Goal: Task Accomplishment & Management: Manage account settings

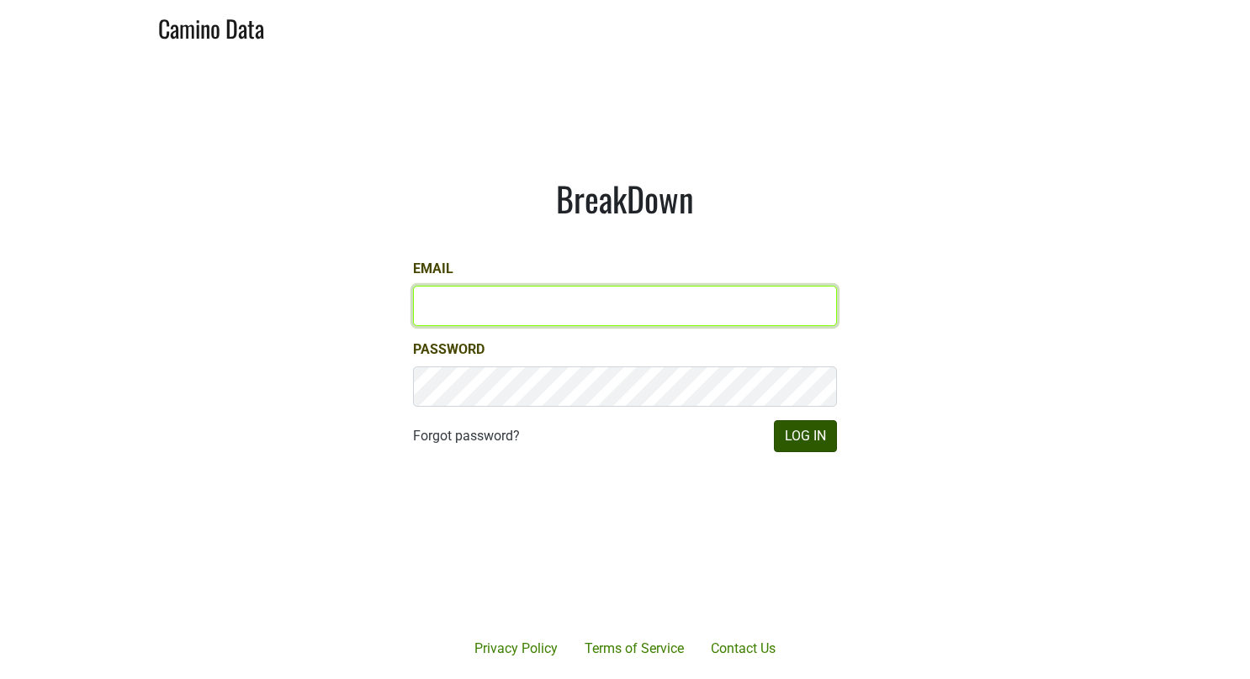
type input "[EMAIL_ADDRESS][DOMAIN_NAME]"
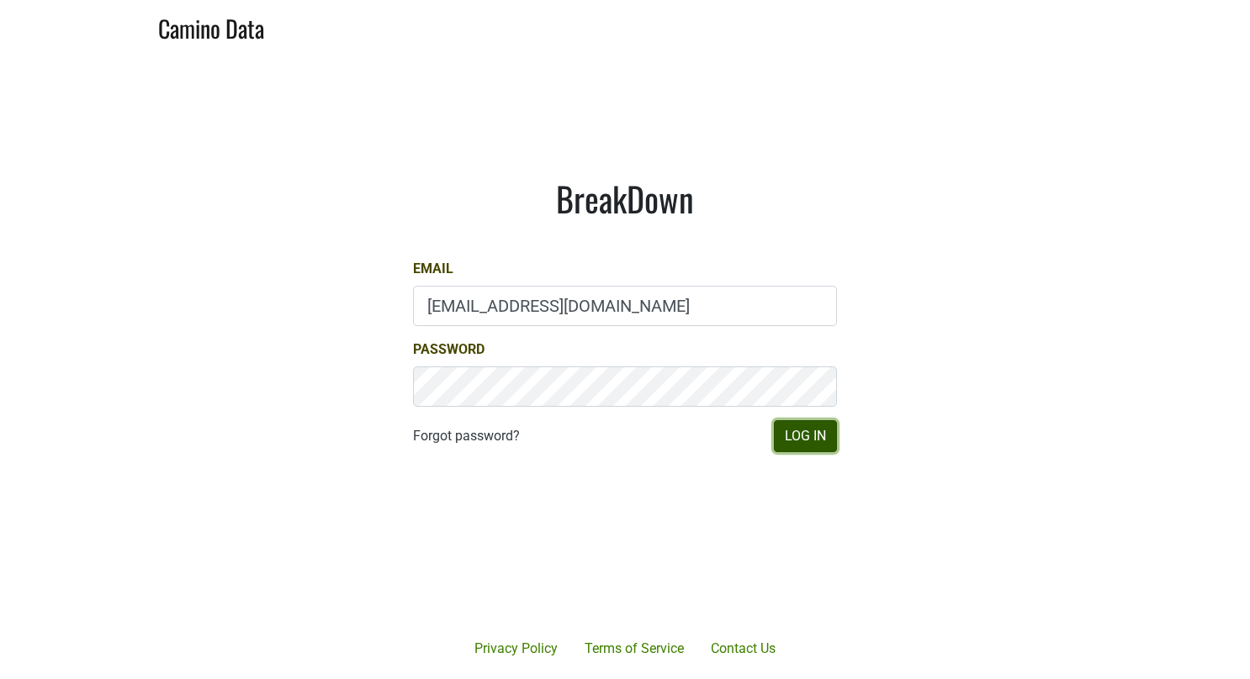
click at [802, 432] on button "Log In" at bounding box center [805, 436] width 63 height 32
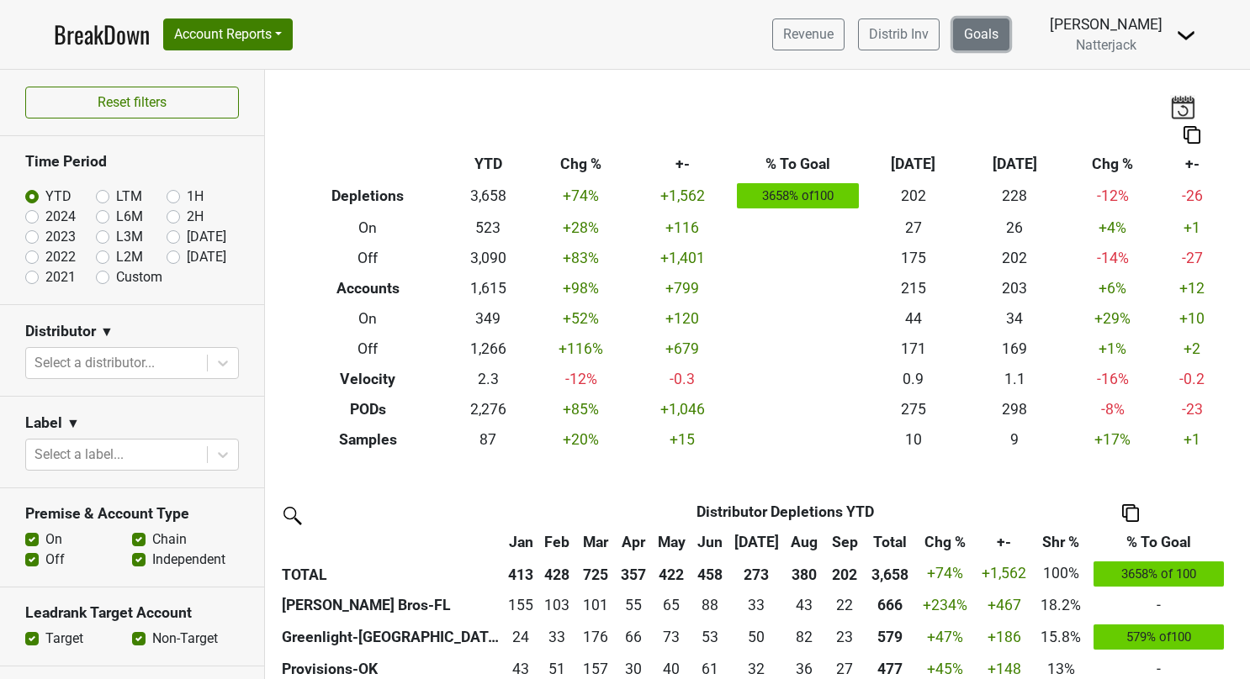
click at [994, 33] on link "Goals" at bounding box center [981, 34] width 56 height 32
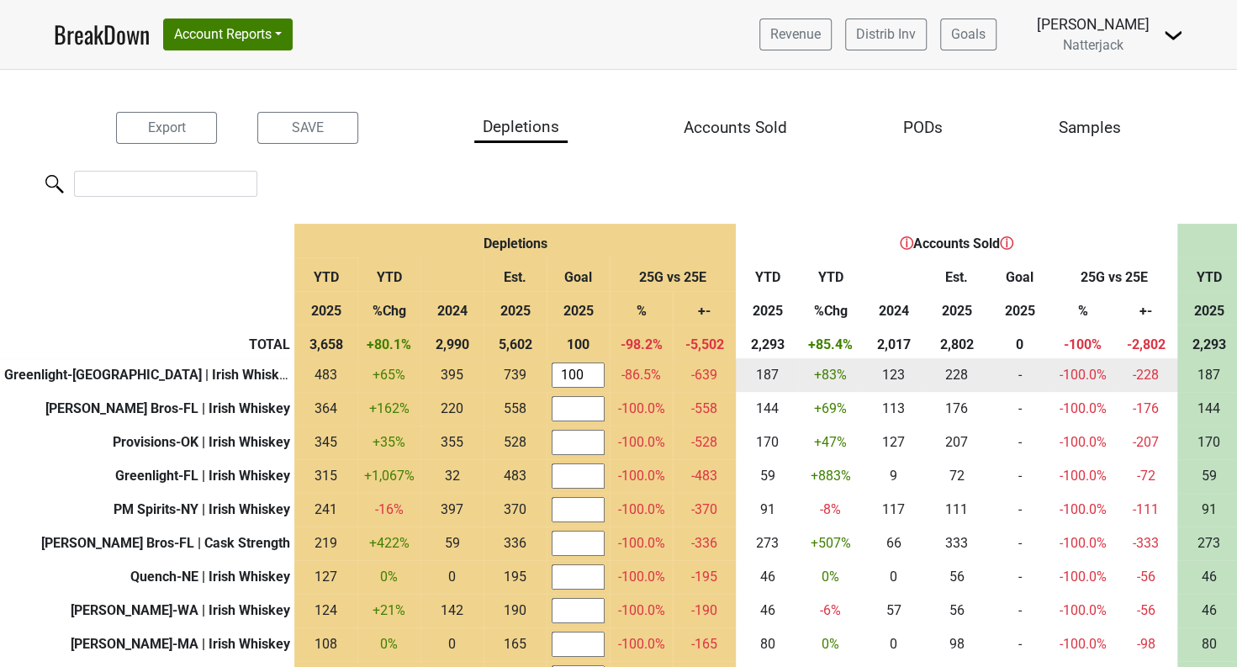
click at [552, 372] on input "100" at bounding box center [578, 374] width 53 height 25
type input "1"
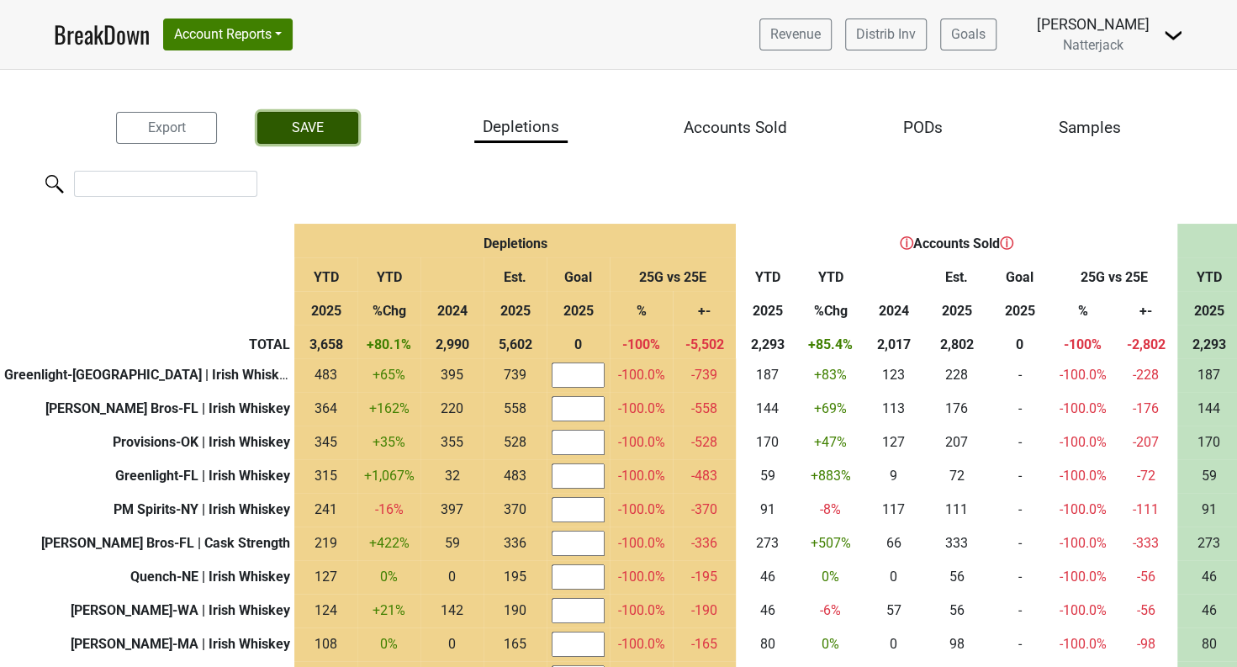
click at [316, 134] on button "SAVE" at bounding box center [307, 128] width 101 height 32
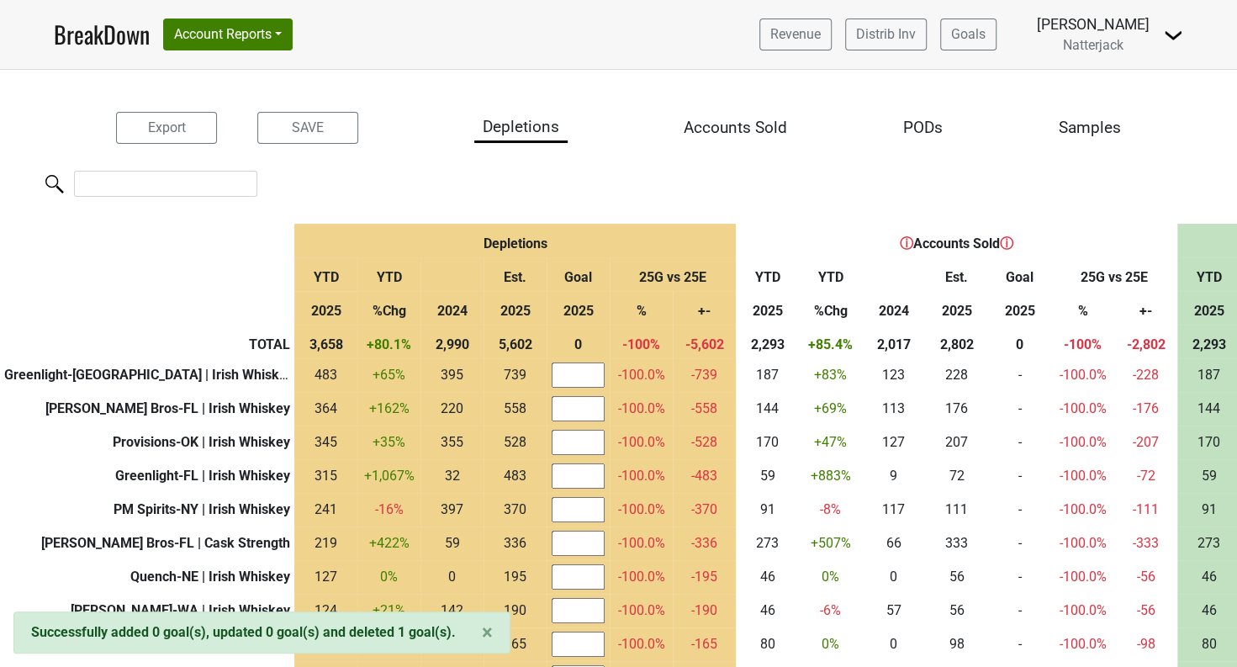
click at [100, 44] on link "BreakDown" at bounding box center [102, 34] width 96 height 35
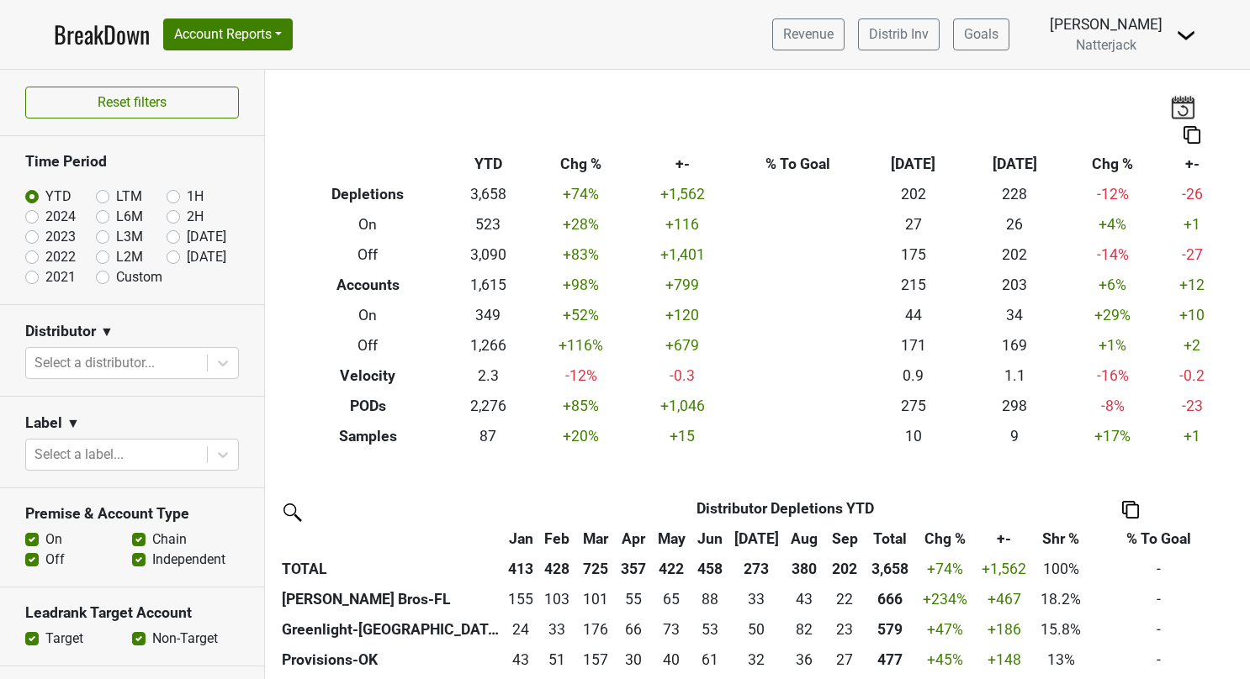
click at [116, 277] on label "Custom" at bounding box center [139, 277] width 46 height 20
click at [96, 277] on input "Custom" at bounding box center [129, 275] width 67 height 17
radio input "true"
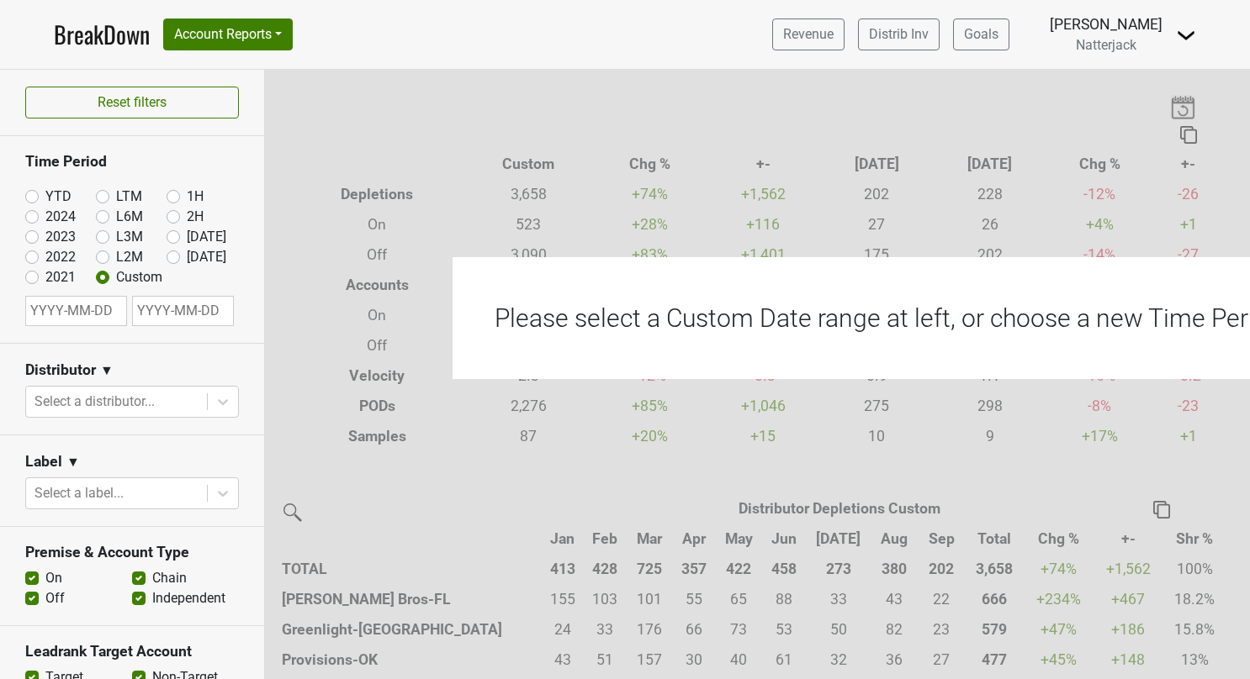
select select "9"
select select "2025"
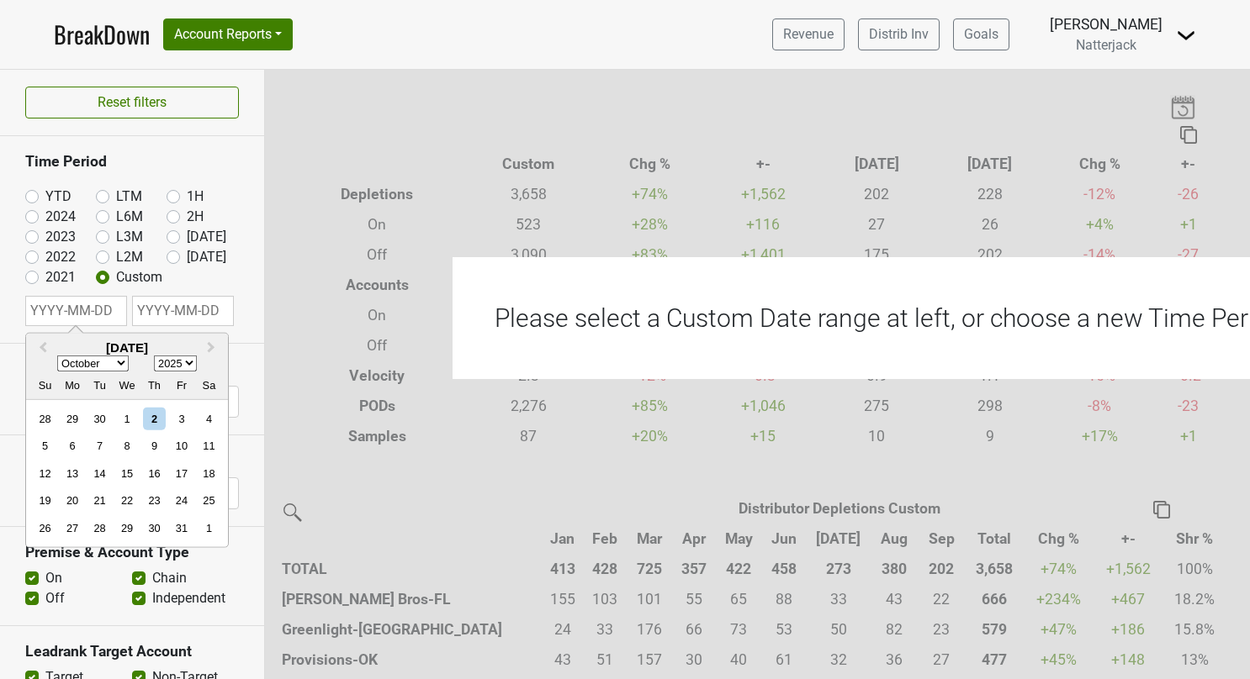
click at [92, 307] on input "text" at bounding box center [76, 311] width 102 height 30
click at [43, 349] on span "Previous Month" at bounding box center [43, 348] width 0 height 19
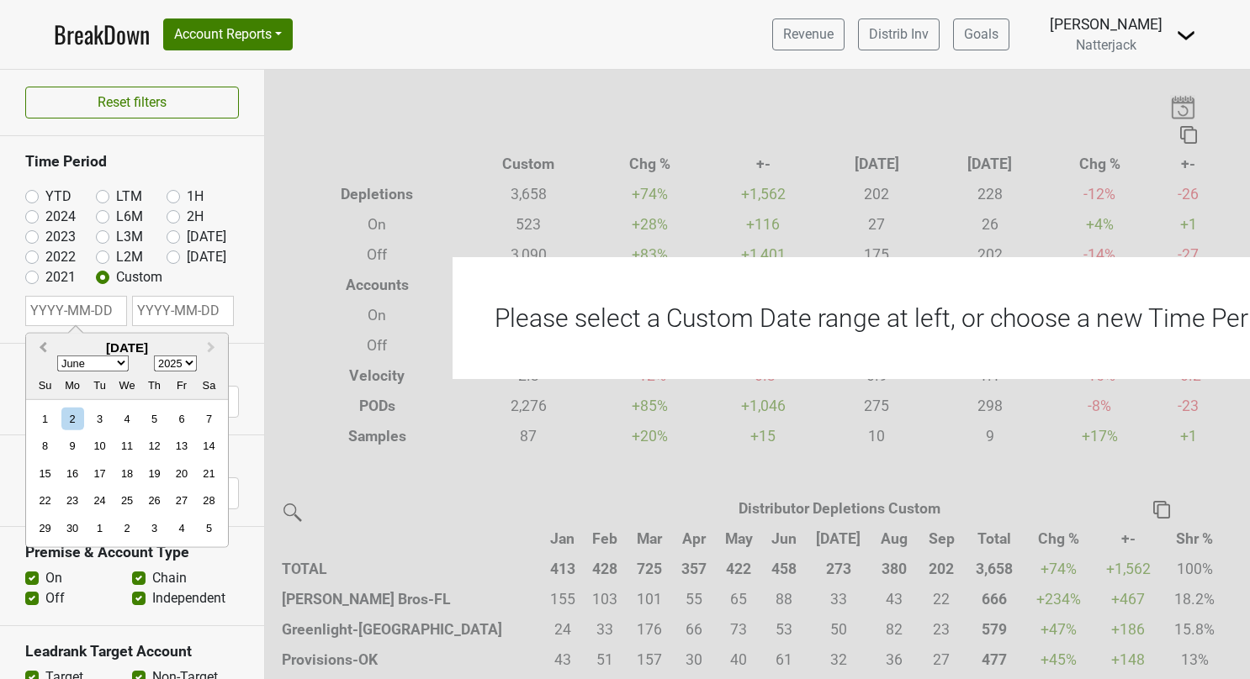
click at [43, 349] on span "Previous Month" at bounding box center [43, 348] width 0 height 19
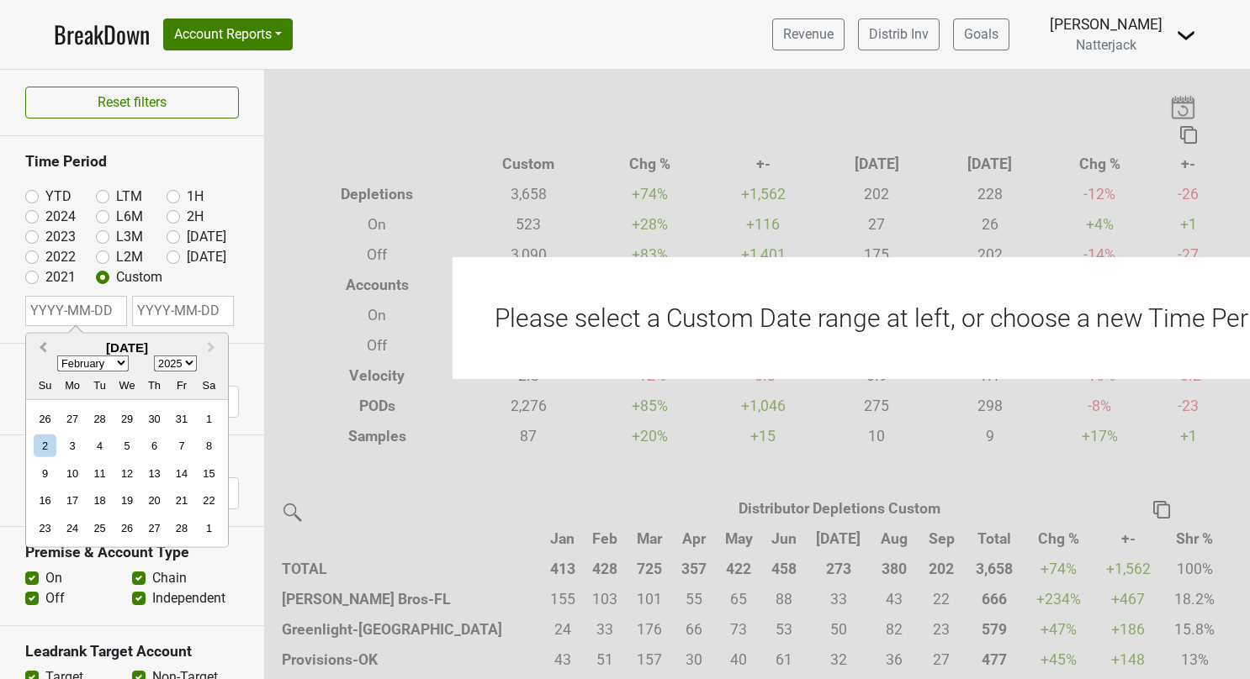
select select "0"
click at [125, 415] on div "1" at bounding box center [126, 419] width 23 height 23
type input "[DATE]"
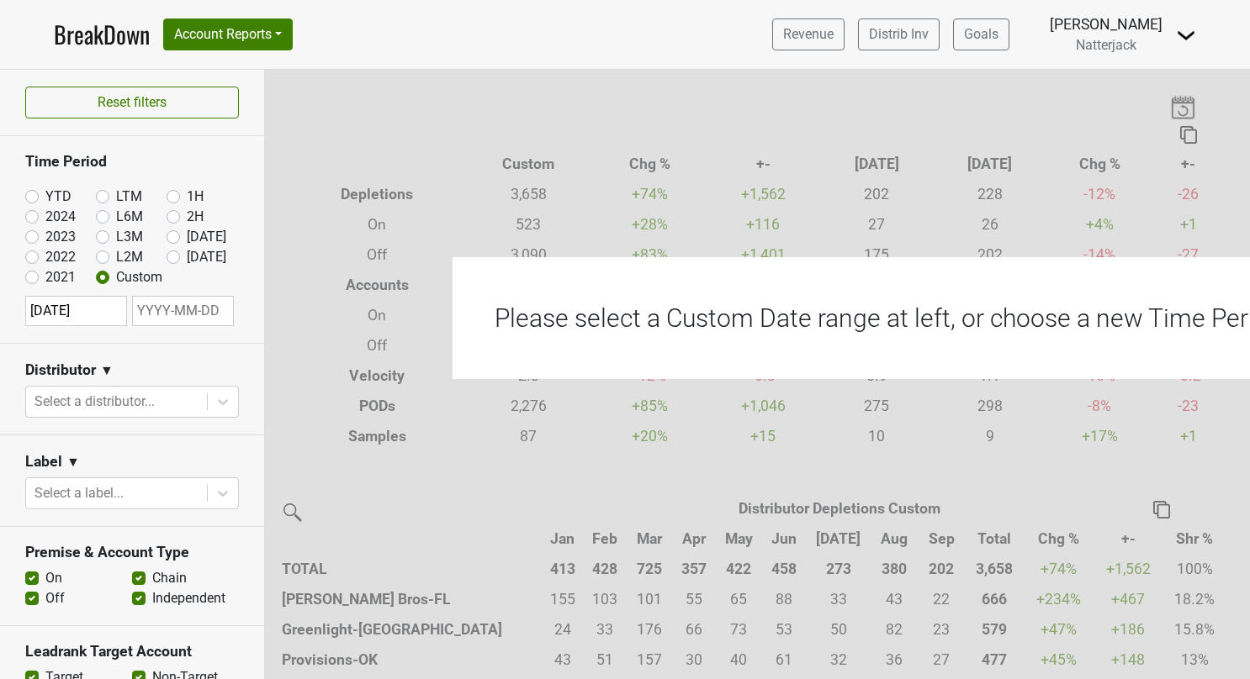
click at [182, 304] on input "text" at bounding box center [183, 311] width 102 height 30
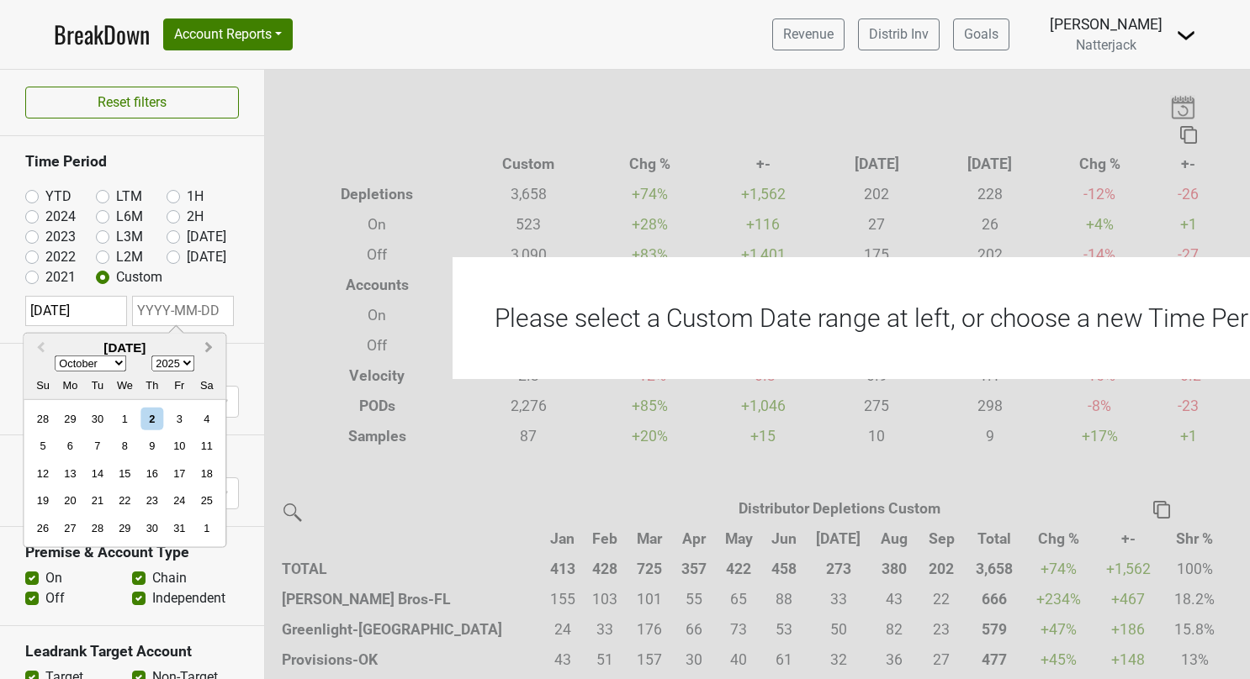
click at [209, 346] on span "Next Month" at bounding box center [209, 348] width 0 height 19
click at [40, 346] on span "Previous Month" at bounding box center [40, 348] width 0 height 19
select select "9"
click at [103, 419] on div "30" at bounding box center [97, 419] width 23 height 23
type input "[DATE]"
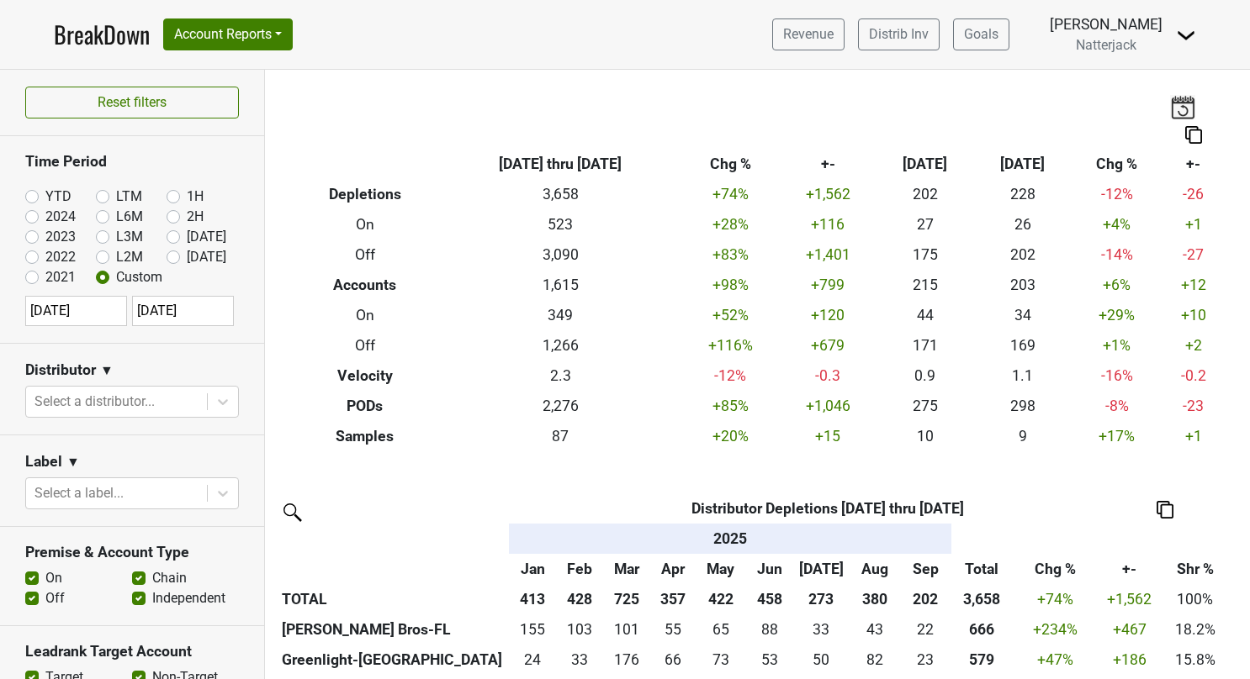
click at [95, 302] on input "[DATE]" at bounding box center [76, 311] width 102 height 30
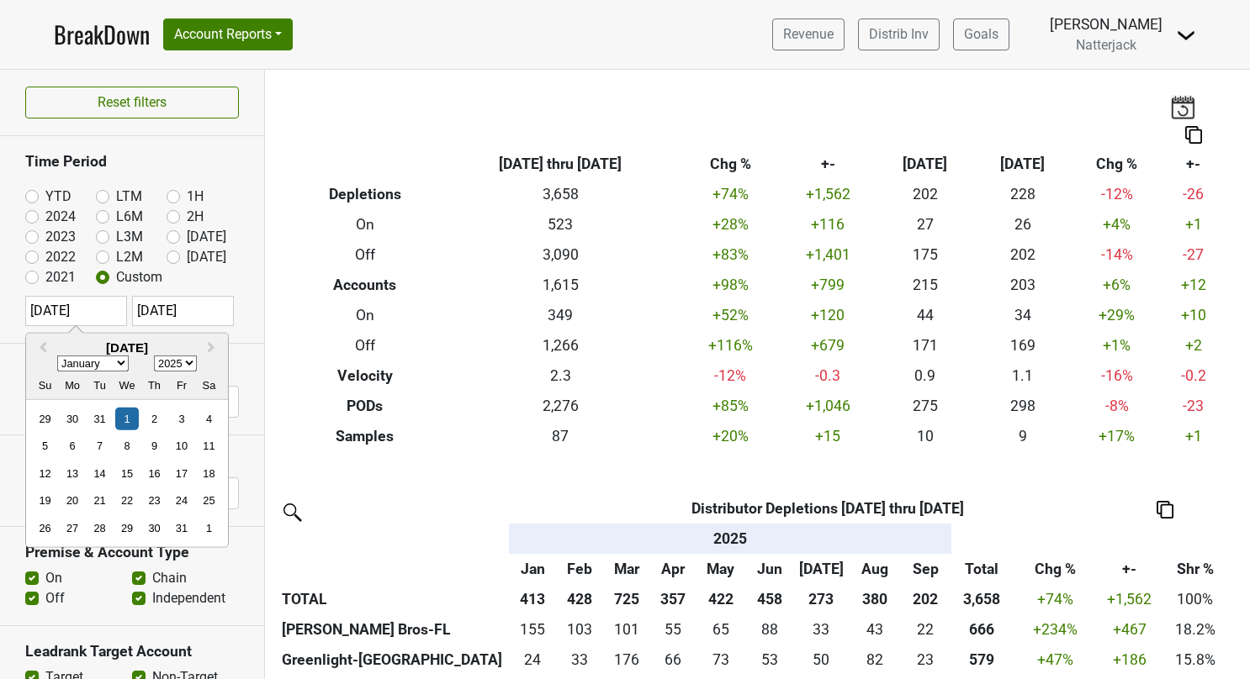
click at [190, 358] on select "1900 1901 1902 1903 1904 1905 1906 1907 1908 1909 1910 1911 1912 1913 1914 1915…" at bounding box center [175, 364] width 43 height 16
select select "2024"
click at [154, 356] on select "1900 1901 1902 1903 1904 1905 1906 1907 1908 1909 1910 1911 1912 1913 1914 1915…" at bounding box center [175, 364] width 43 height 16
click at [211, 345] on span "Next Month" at bounding box center [211, 348] width 0 height 19
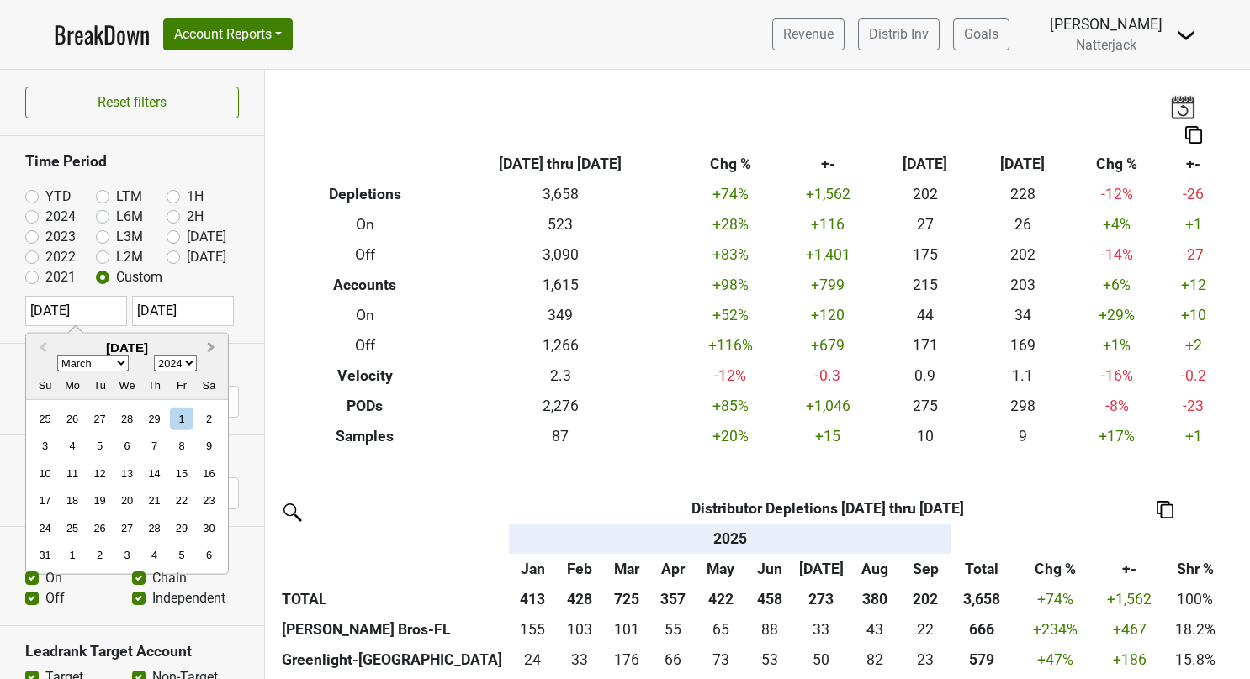
click at [211, 345] on span "Next Month" at bounding box center [211, 348] width 0 height 19
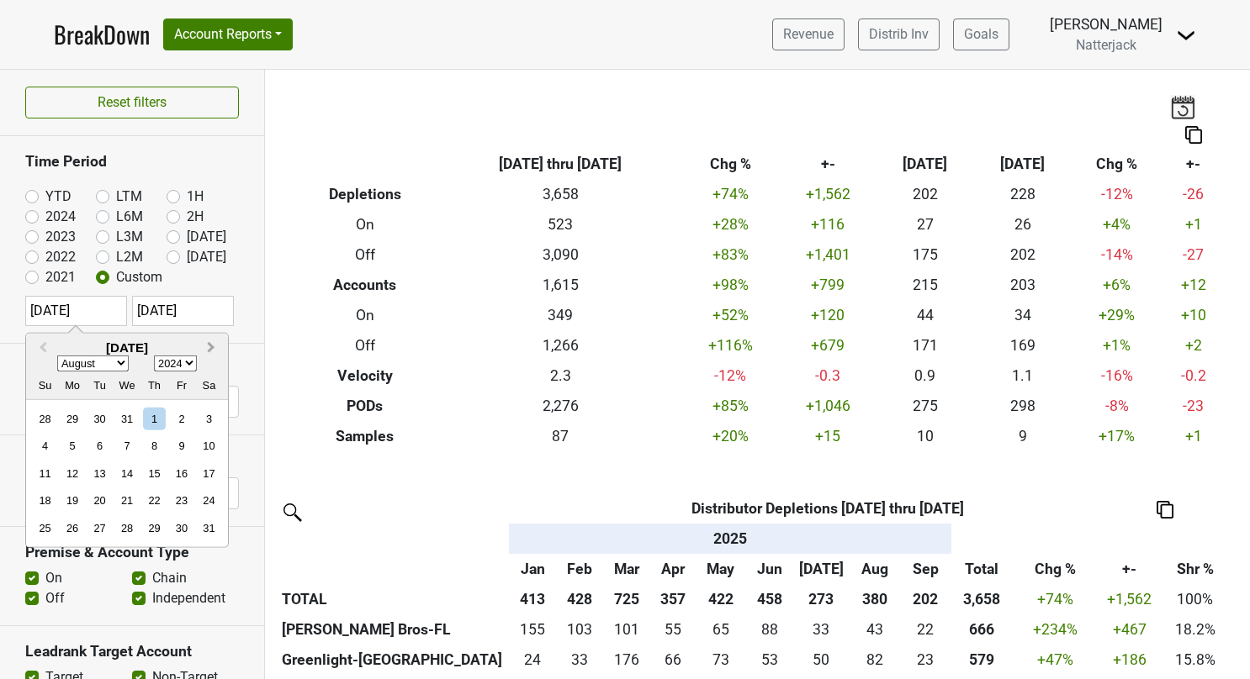
click at [211, 345] on span "Next Month" at bounding box center [211, 348] width 0 height 19
select select "9"
click at [98, 415] on div "1" at bounding box center [99, 419] width 23 height 23
type input "[DATE]"
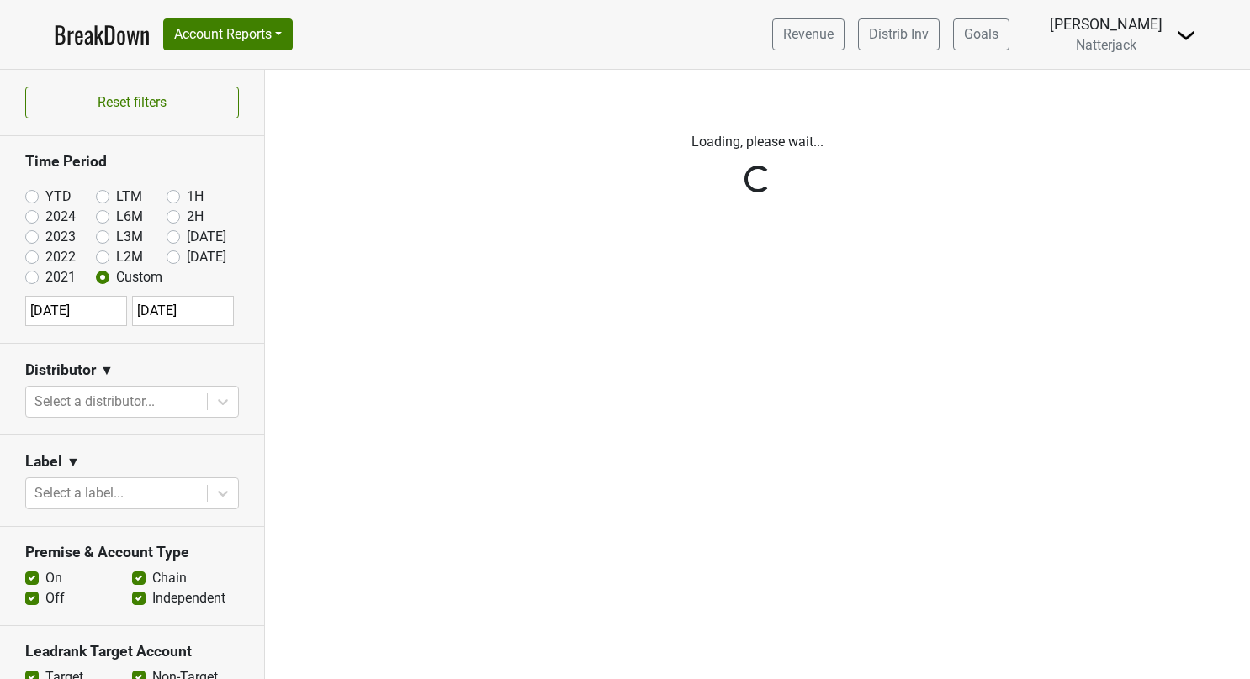
select select "8"
select select "2025"
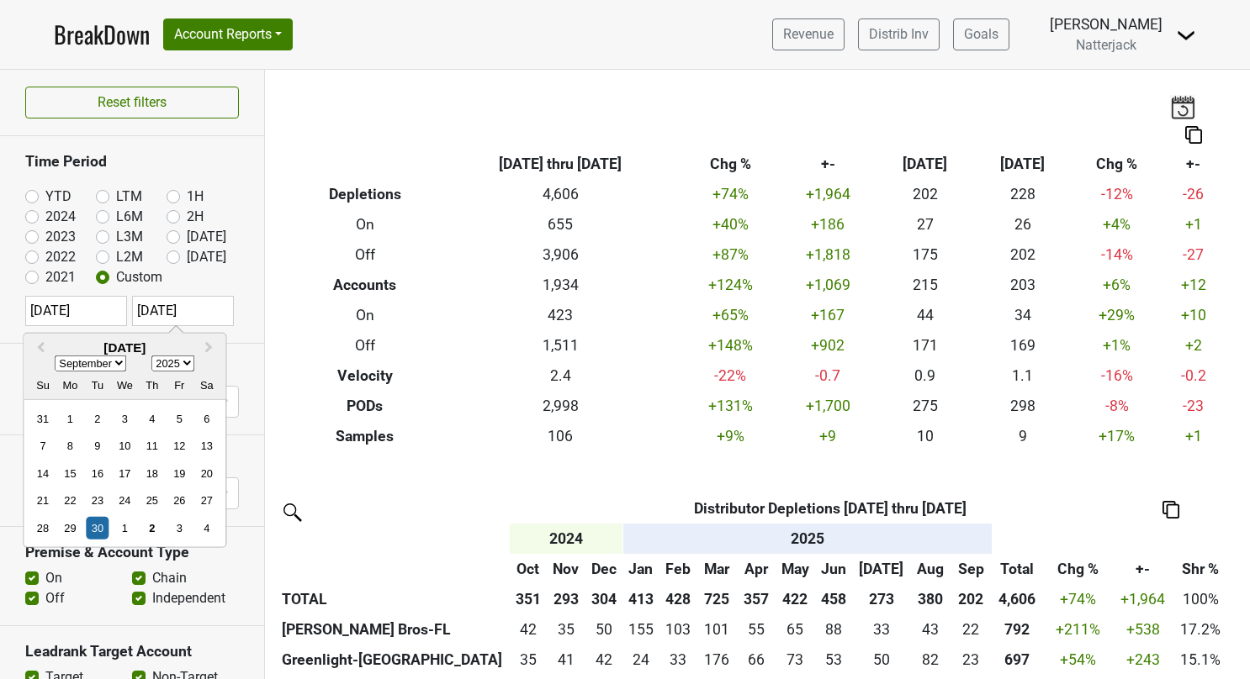
click at [192, 304] on input "[DATE]" at bounding box center [183, 311] width 102 height 30
click at [209, 345] on span "Next Month" at bounding box center [209, 348] width 0 height 19
select select "11"
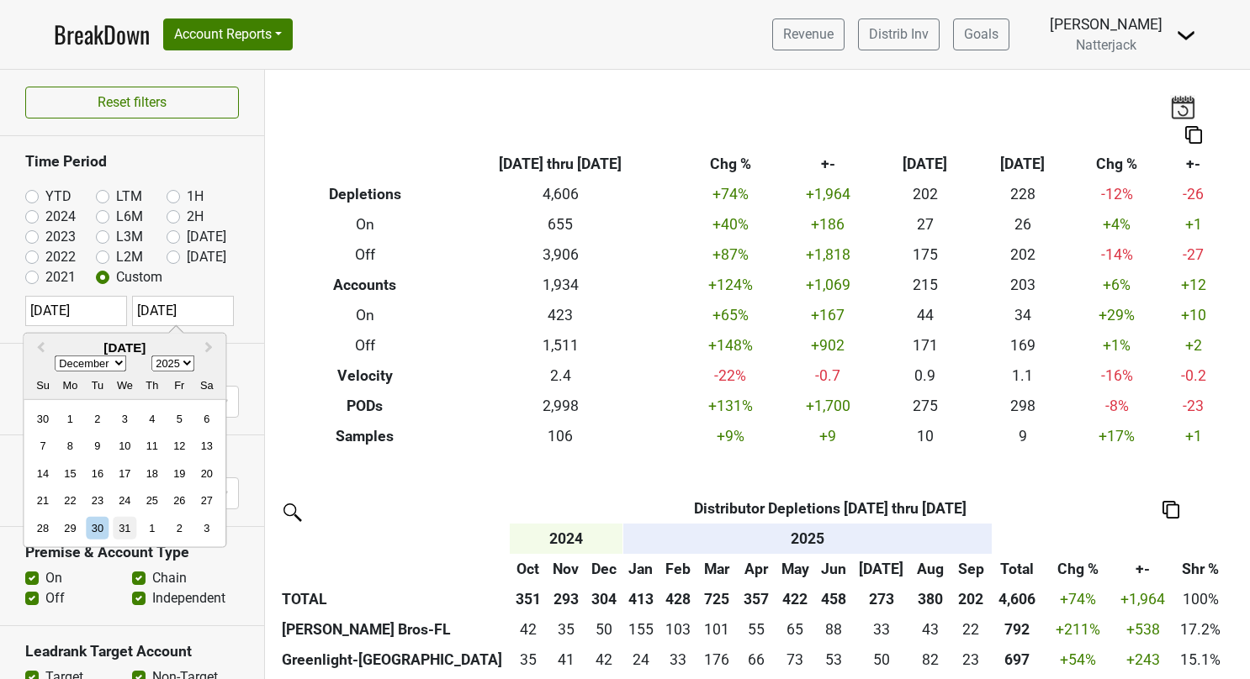
click at [126, 523] on div "31" at bounding box center [125, 528] width 23 height 23
type input "[DATE]"
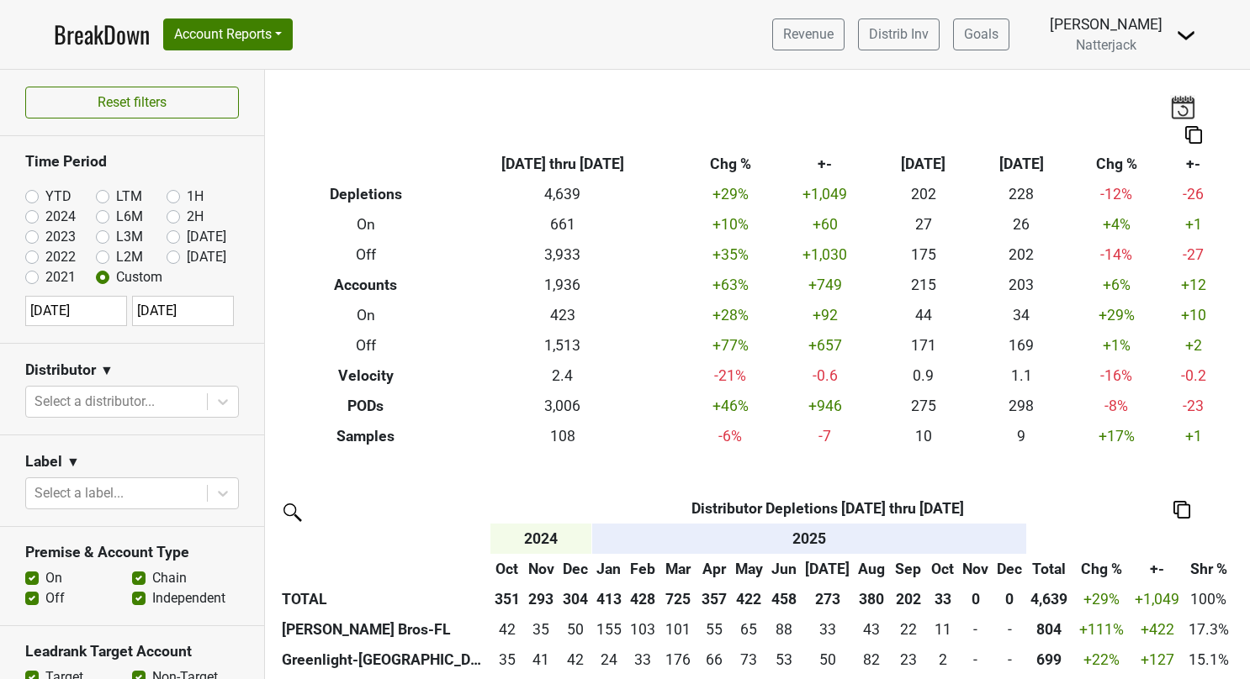
click at [234, 339] on section "Time Period YTD LTM 1H 2024 L6M 2H 2023 L3M Sep '25 2022 L2M Oct '25 2021 Custo…" at bounding box center [132, 239] width 264 height 207
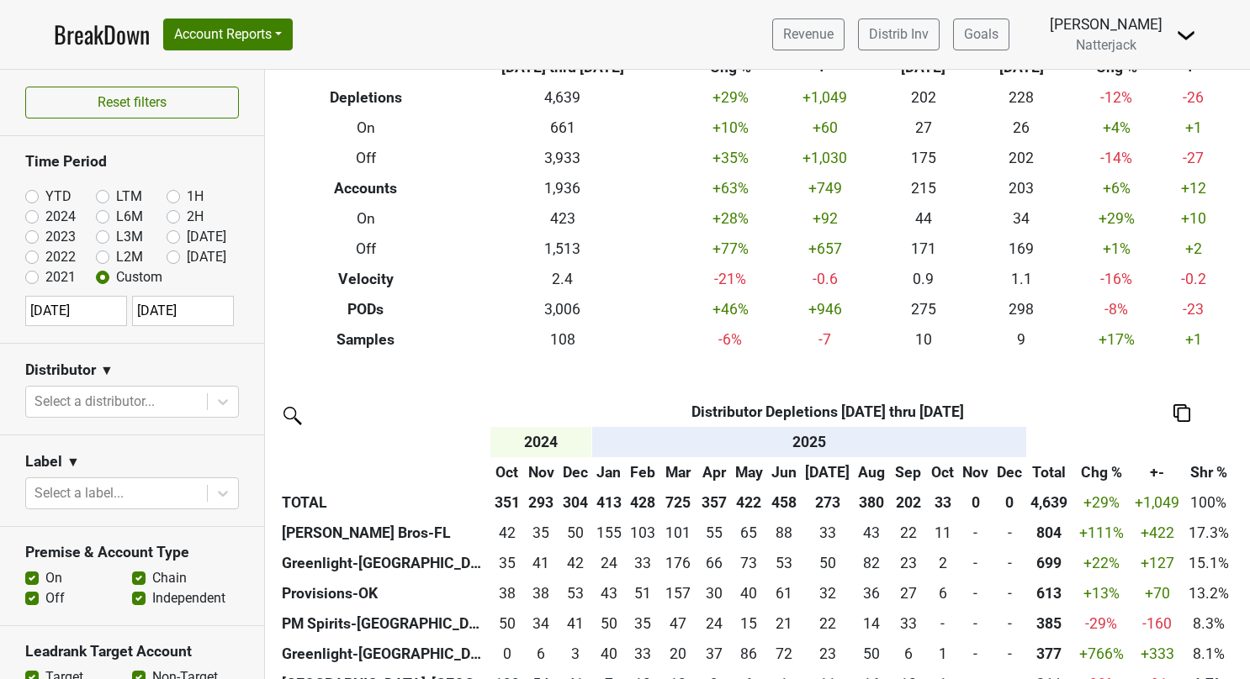
scroll to position [98, 0]
